Goal: Task Accomplishment & Management: Manage account settings

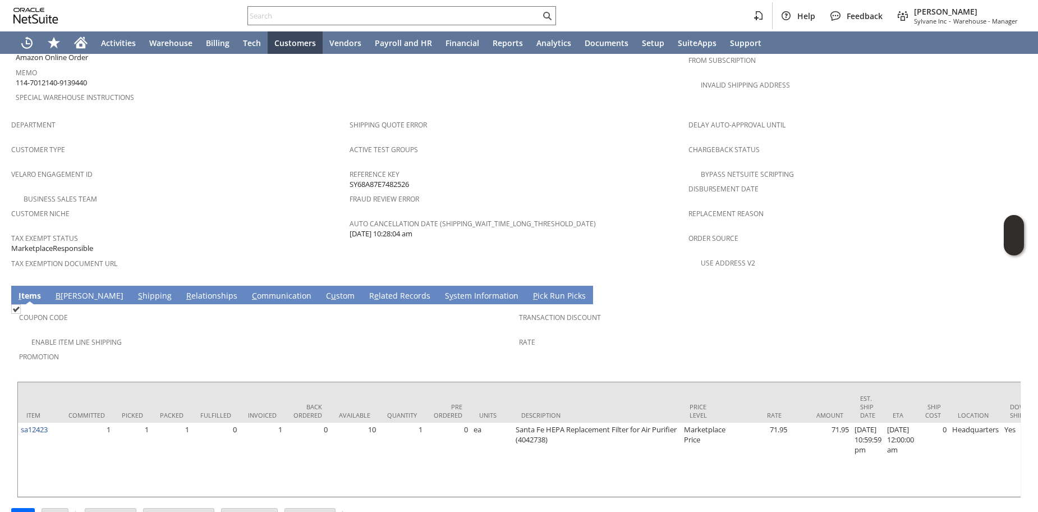
scroll to position [652, 0]
click at [362, 285] on td "R e lated Records" at bounding box center [400, 294] width 76 height 19
click at [366, 289] on link "R e lated Records" at bounding box center [399, 295] width 67 height 12
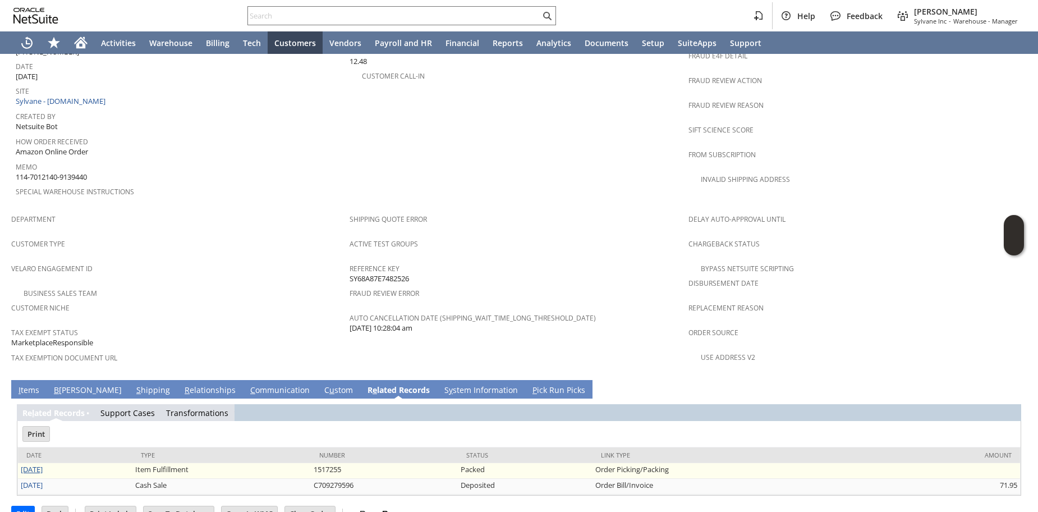
scroll to position [0, 0]
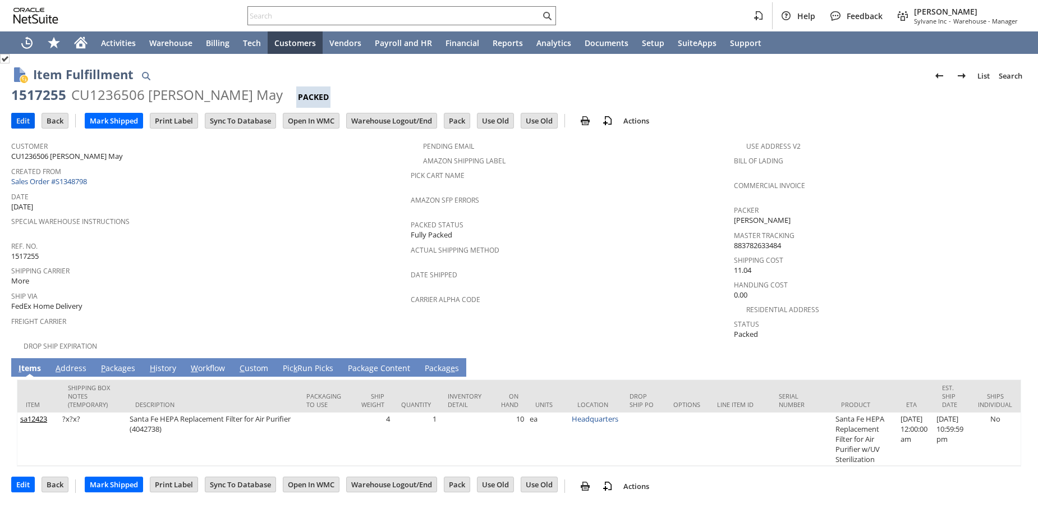
click at [26, 115] on input "Edit" at bounding box center [23, 120] width 22 height 15
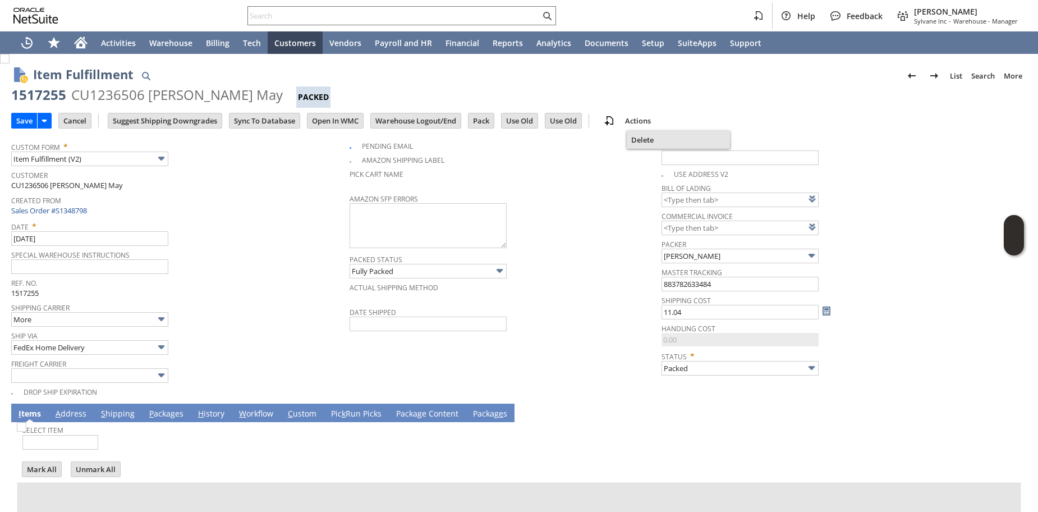
click at [638, 142] on span "Delete" at bounding box center [678, 140] width 94 height 10
